Goal: Check status: Check status

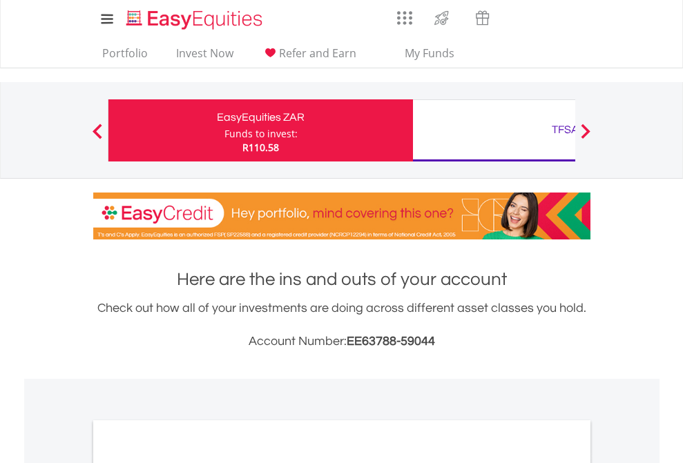
click at [224, 130] on div "Funds to invest:" at bounding box center [260, 134] width 73 height 14
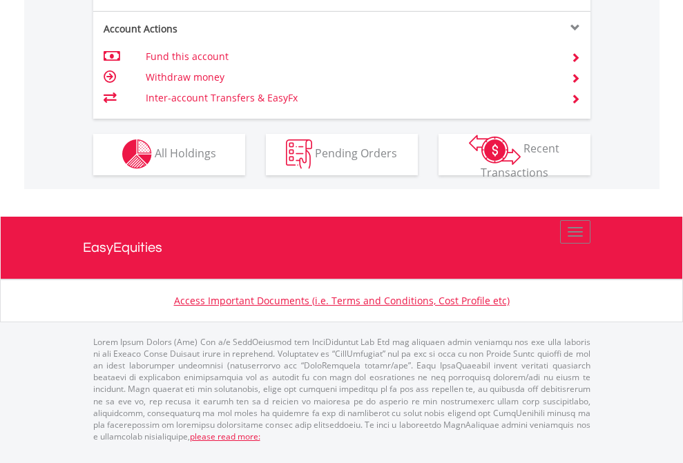
scroll to position [1406, 0]
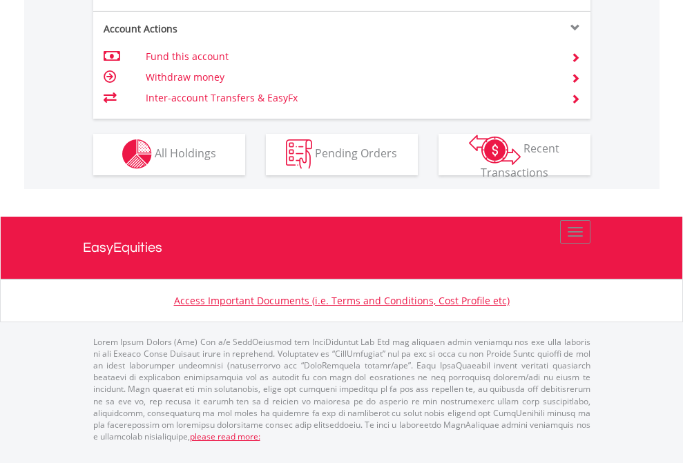
scroll to position [99, 0]
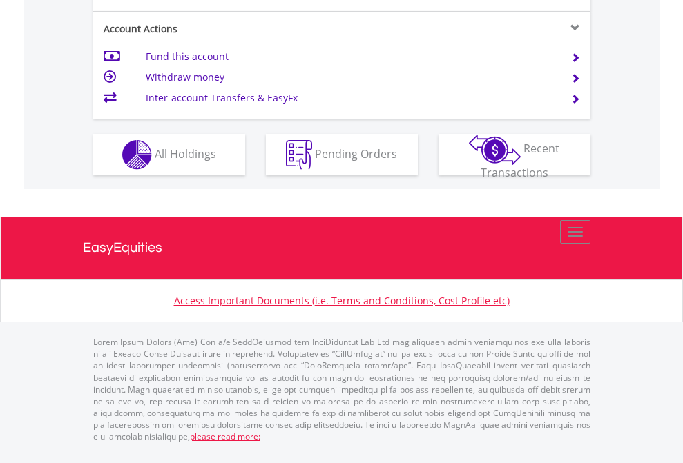
scroll to position [1351, 0]
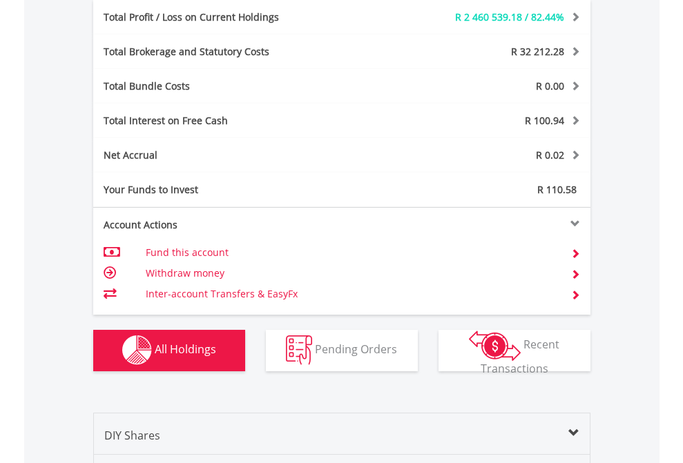
scroll to position [1646, 0]
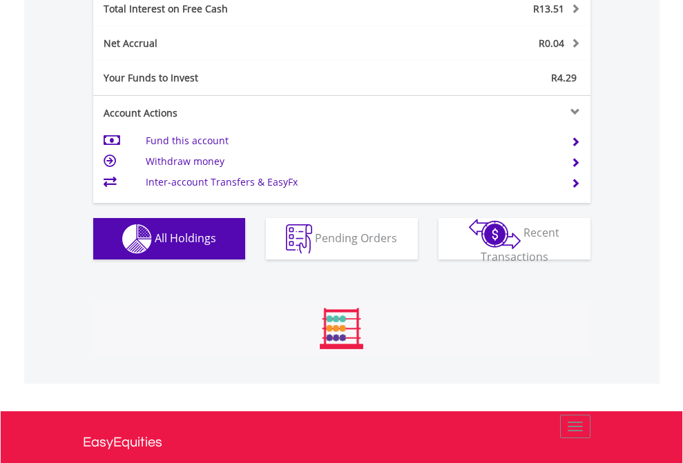
scroll to position [1591, 0]
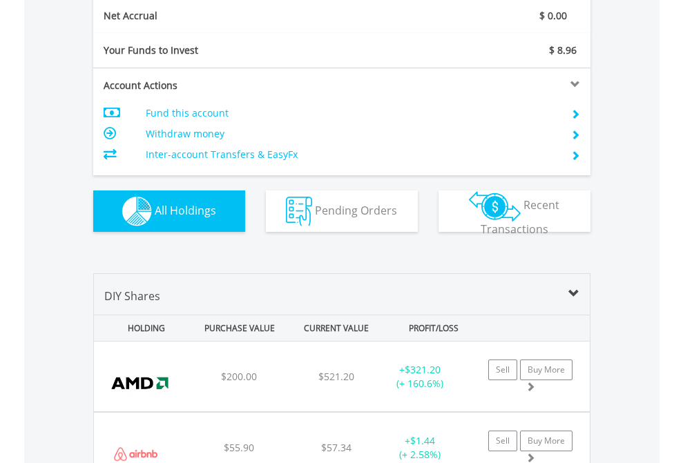
scroll to position [1563, 0]
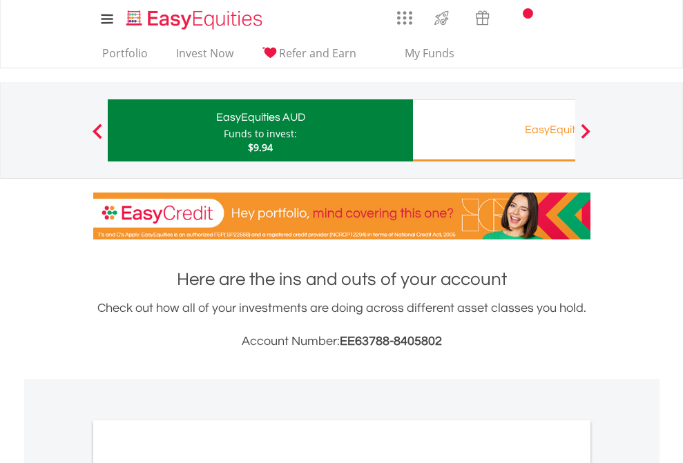
scroll to position [830, 0]
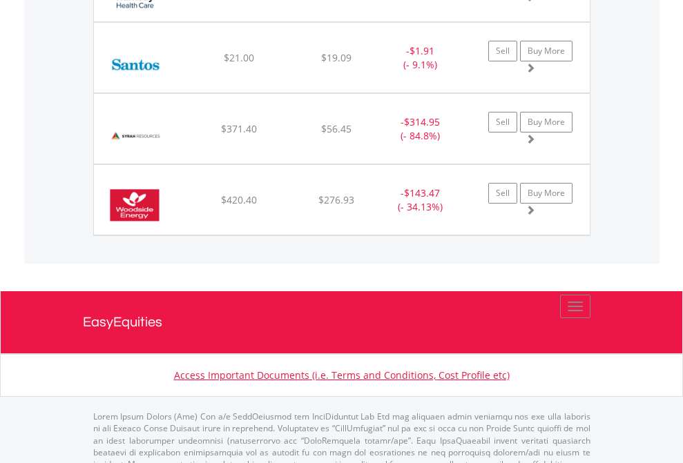
scroll to position [99, 0]
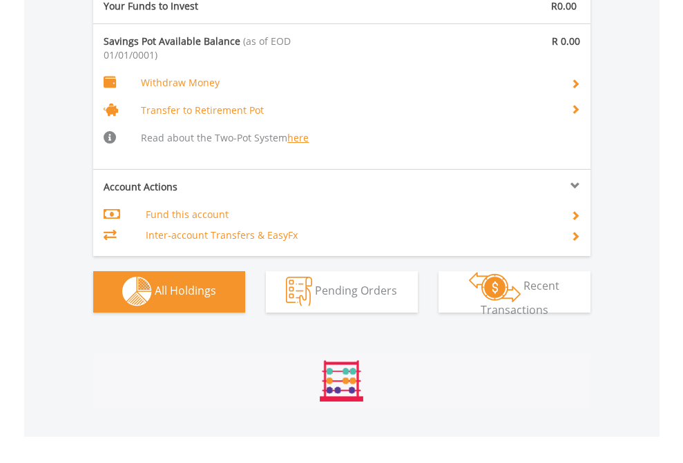
scroll to position [1448, 0]
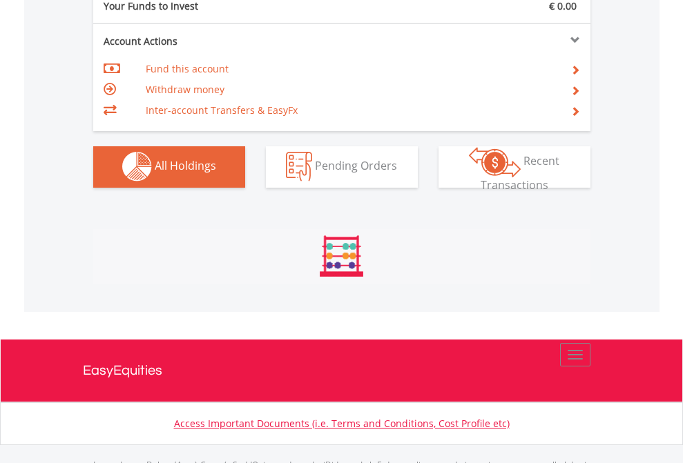
scroll to position [1367, 0]
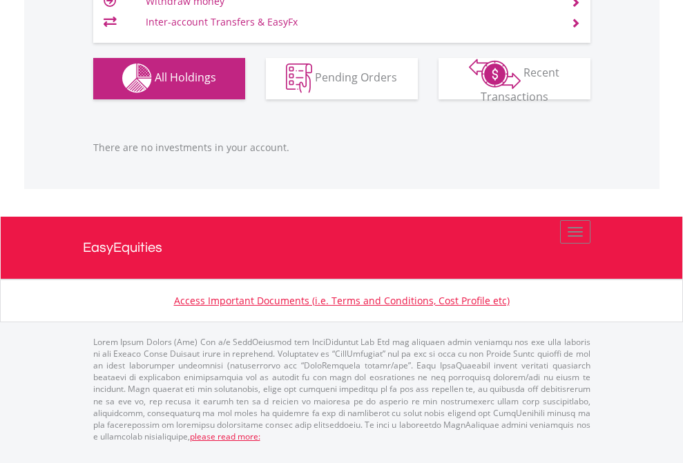
scroll to position [133, 217]
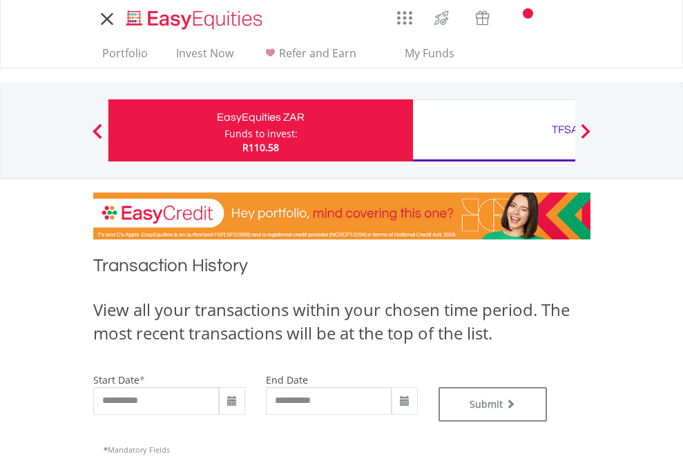
type input "**********"
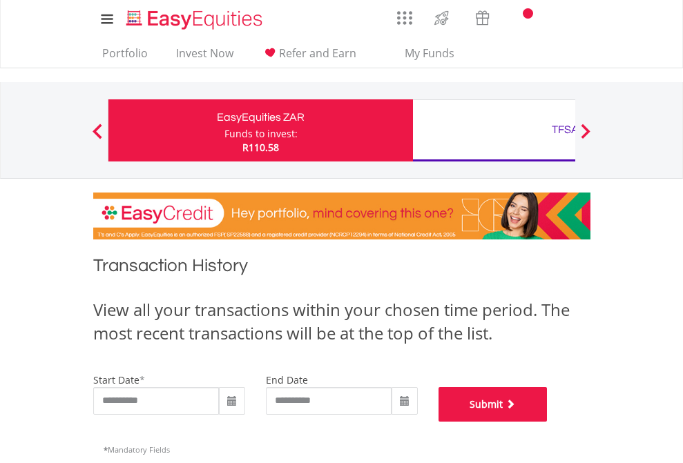
click button "Submit"
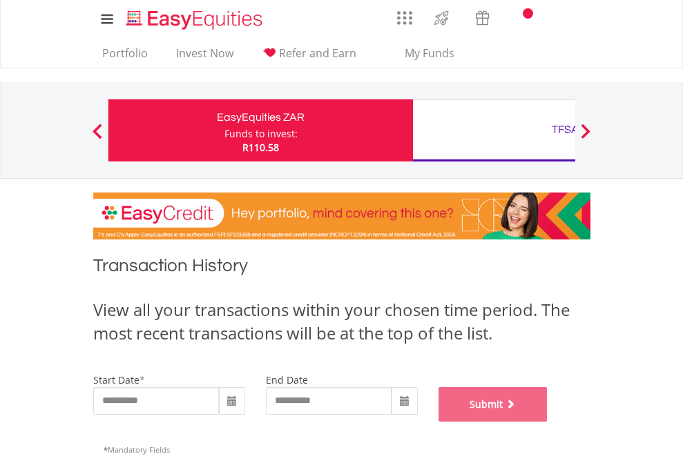
scroll to position [560, 0]
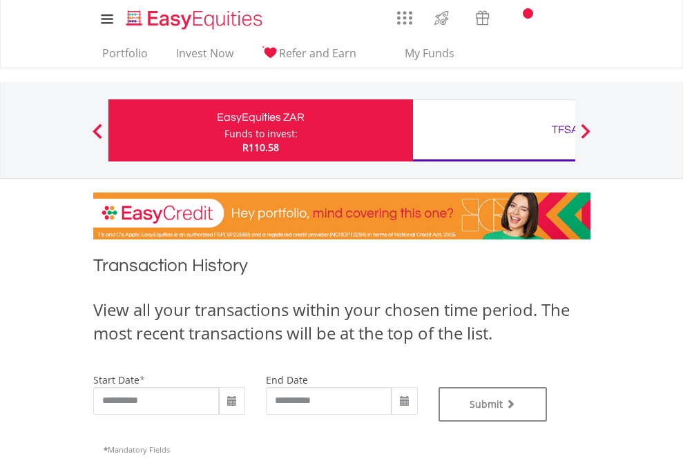
click at [494, 130] on div "TFSA" at bounding box center [565, 129] width 288 height 19
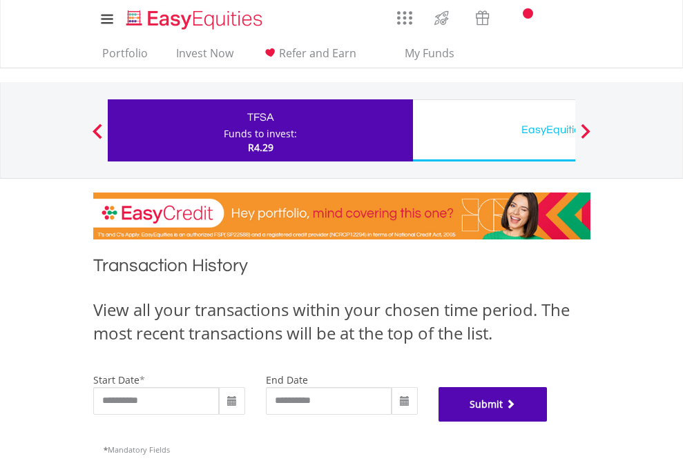
click at [548, 422] on button "Submit" at bounding box center [492, 404] width 109 height 35
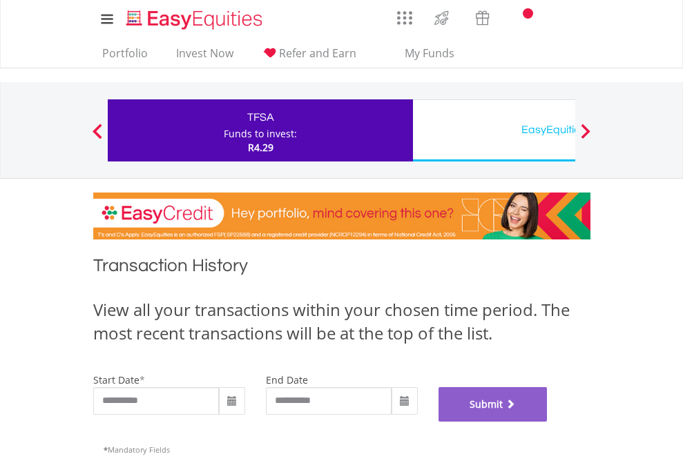
scroll to position [560, 0]
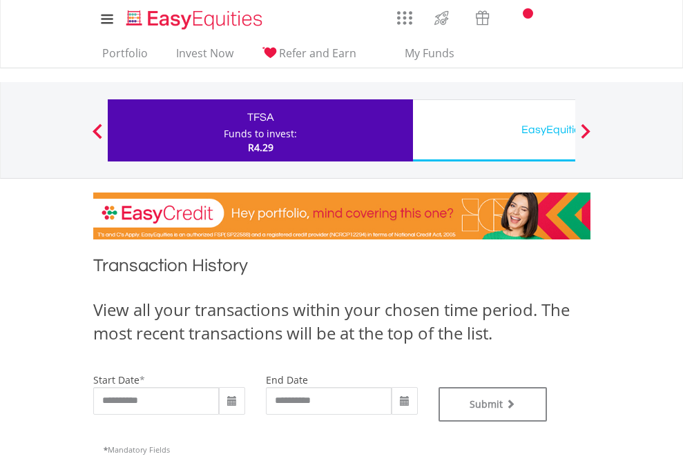
click at [494, 130] on div "EasyEquities USD" at bounding box center [565, 129] width 288 height 19
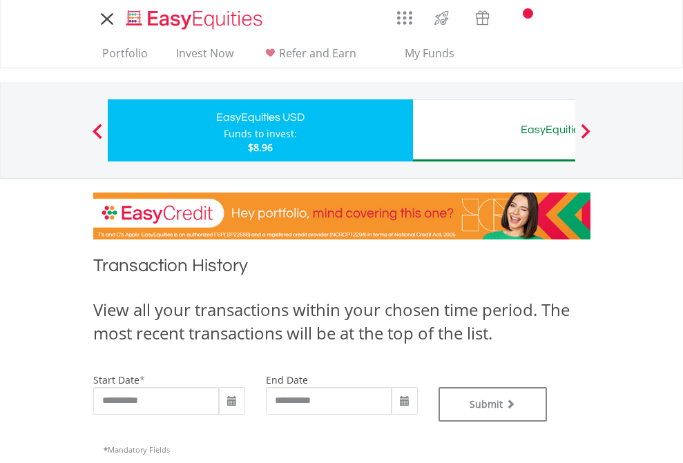
type input "**********"
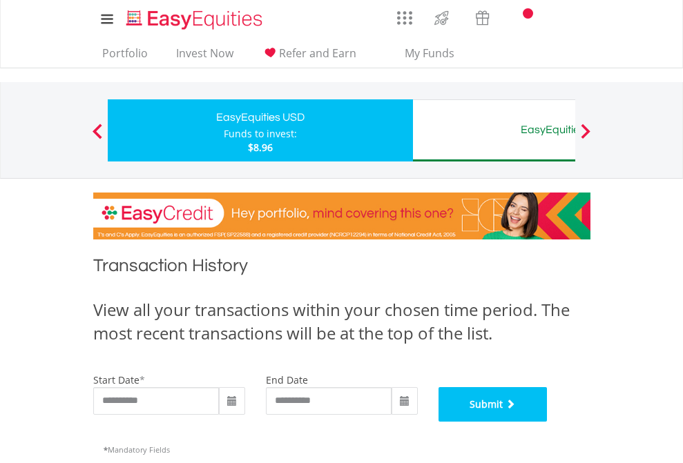
click at [548, 422] on button "Submit" at bounding box center [492, 404] width 109 height 35
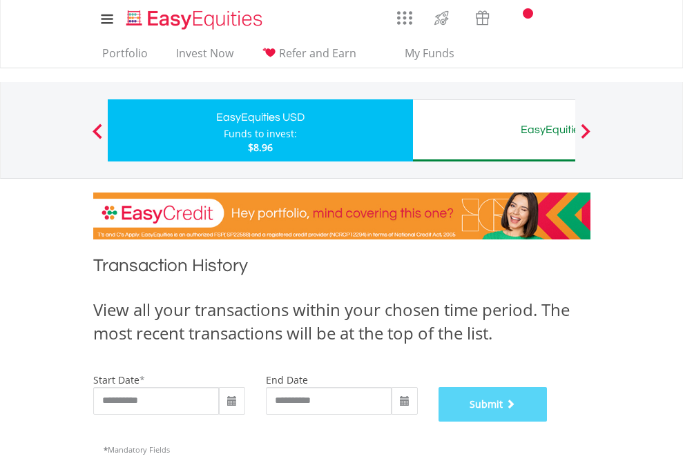
scroll to position [560, 0]
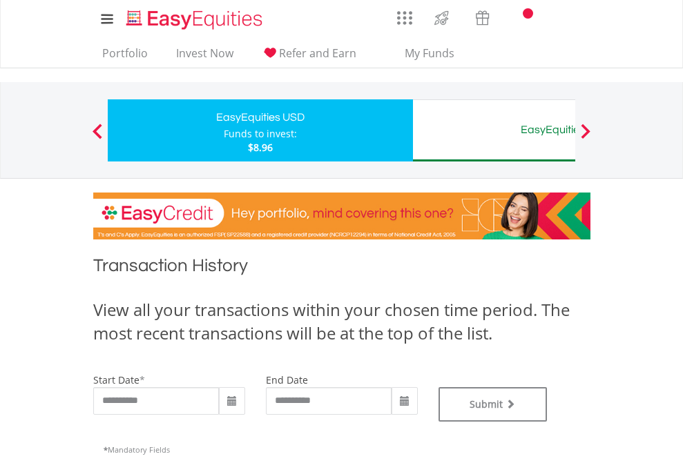
click at [494, 130] on div "EasyEquities AUD" at bounding box center [565, 129] width 288 height 19
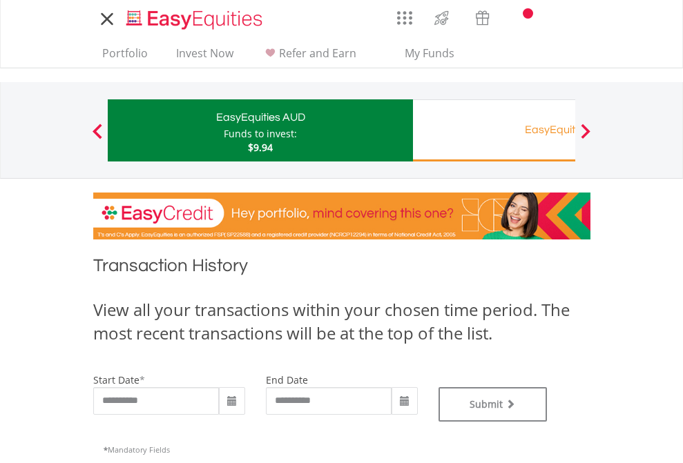
type input "**********"
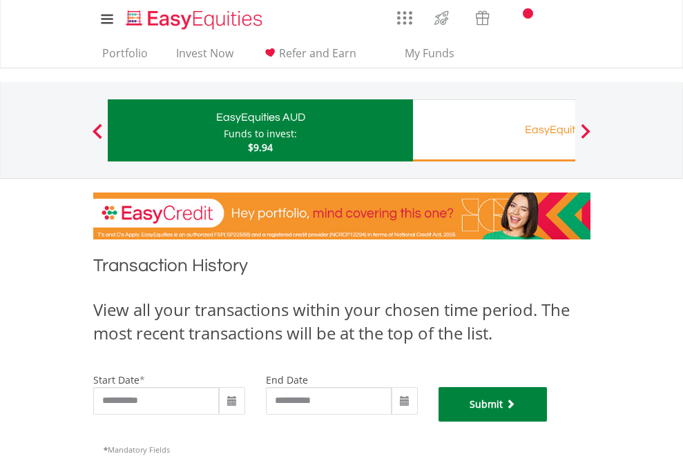
click at [548, 422] on button "Submit" at bounding box center [492, 404] width 109 height 35
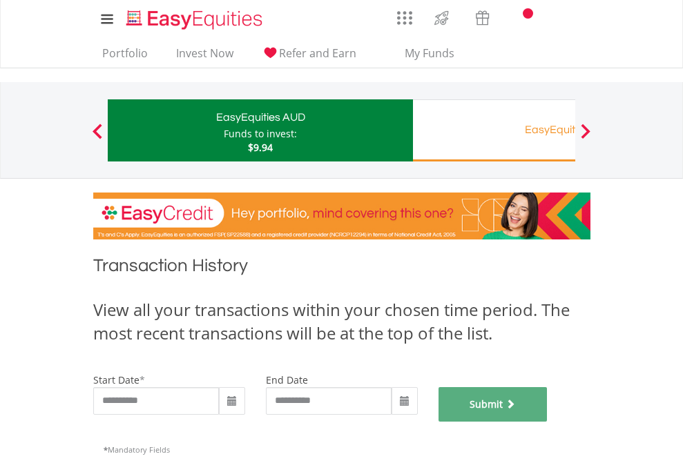
scroll to position [560, 0]
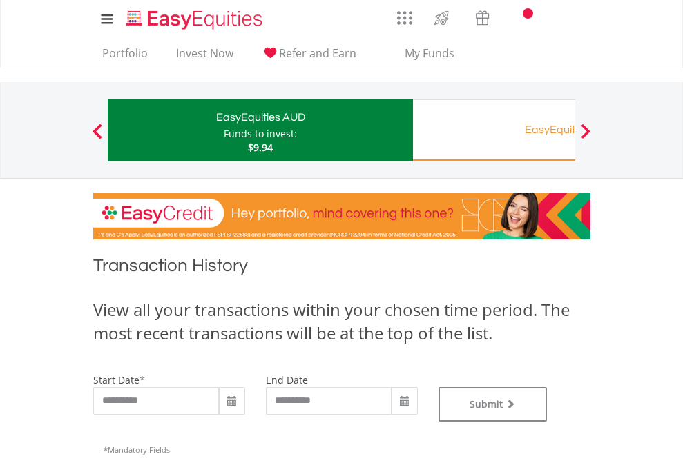
click at [494, 130] on div "EasyEquities RA" at bounding box center [565, 129] width 288 height 19
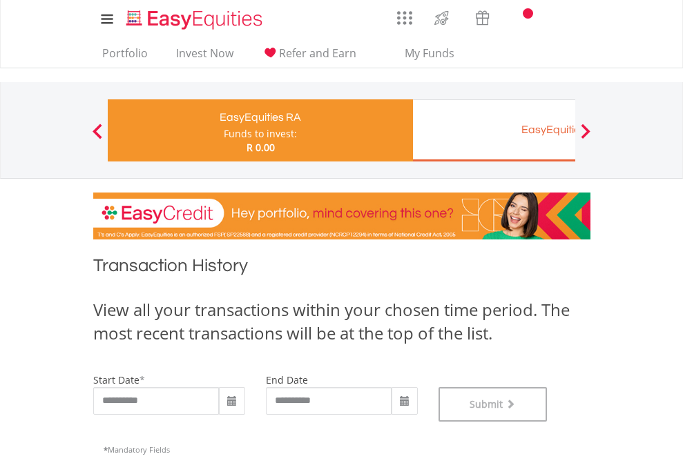
scroll to position [560, 0]
click at [494, 130] on div "EasyEquities EUR" at bounding box center [565, 129] width 288 height 19
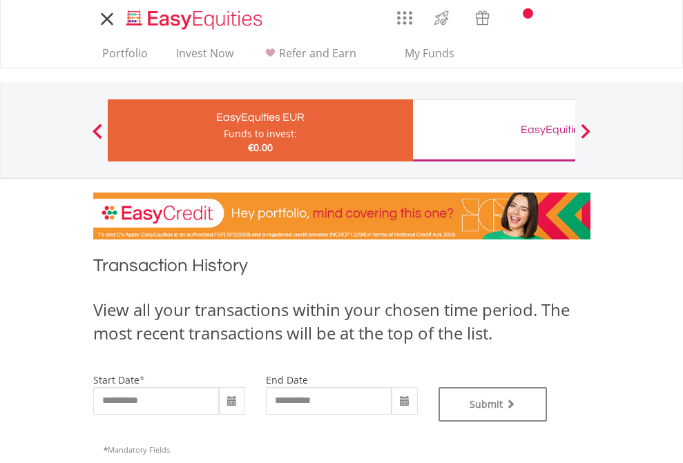
type input "**********"
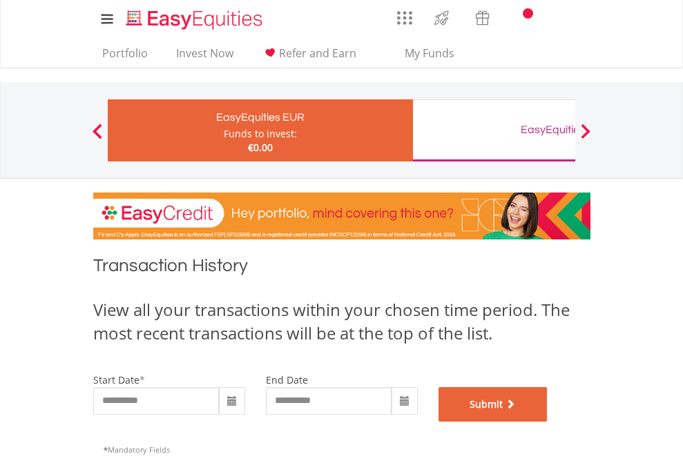
click at [548, 422] on button "Submit" at bounding box center [492, 404] width 109 height 35
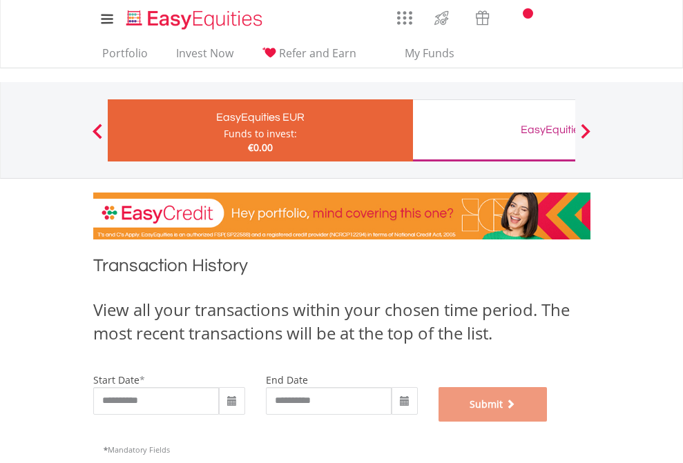
scroll to position [560, 0]
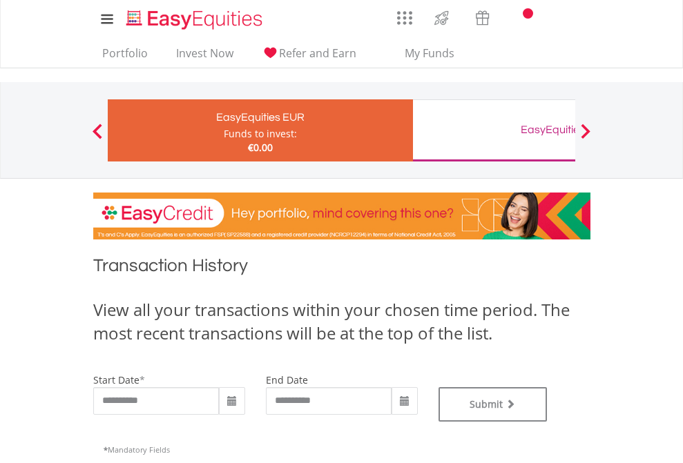
click at [494, 130] on div "EasyEquities GBP" at bounding box center [565, 129] width 288 height 19
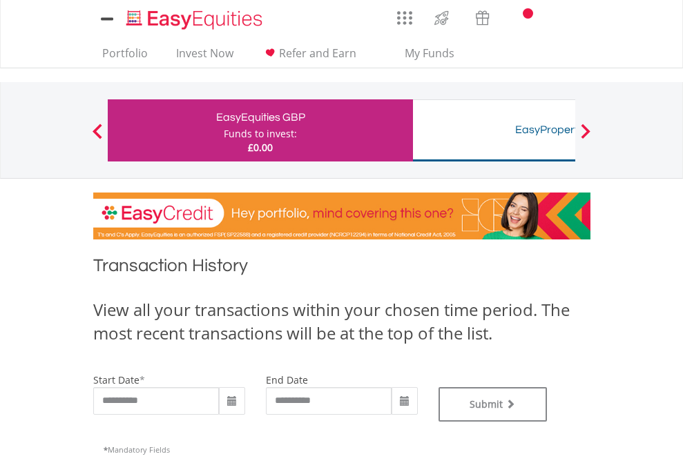
type input "**********"
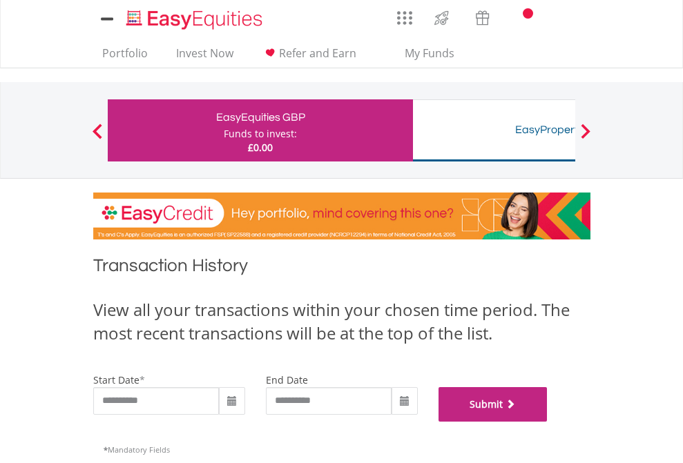
click at [548, 422] on button "Submit" at bounding box center [492, 404] width 109 height 35
